Goal: Task Accomplishment & Management: Use online tool/utility

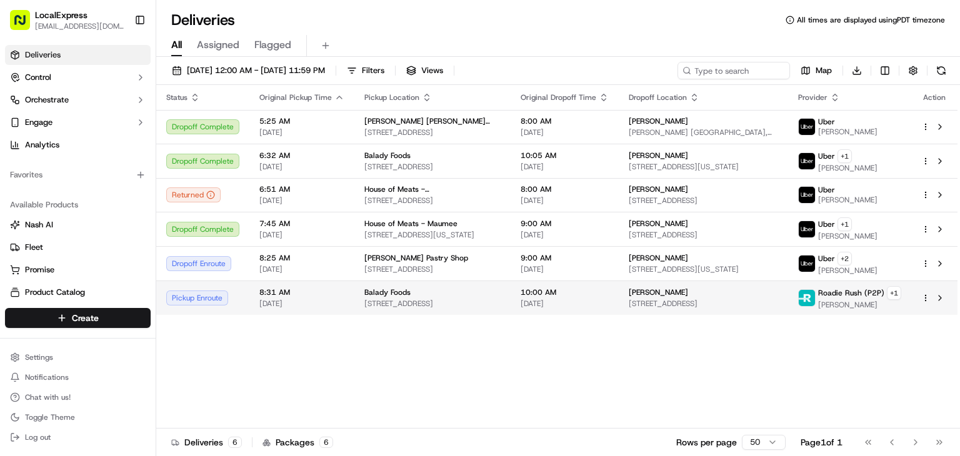
click at [928, 293] on html "LocalExpress georgek@localexpress.io Toggle Sidebar Deliveries Control Orchestr…" at bounding box center [480, 228] width 960 height 456
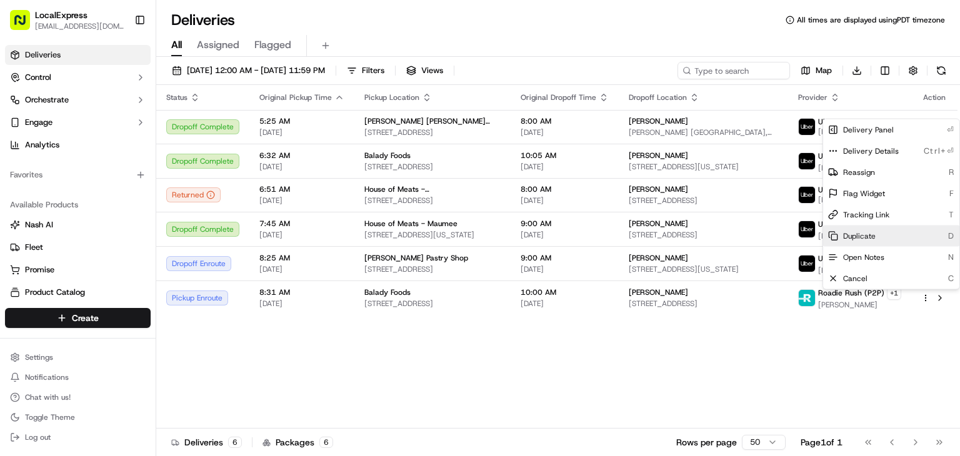
click at [876, 233] on div "Duplicate D" at bounding box center [891, 236] width 136 height 21
